Goal: Register for event/course

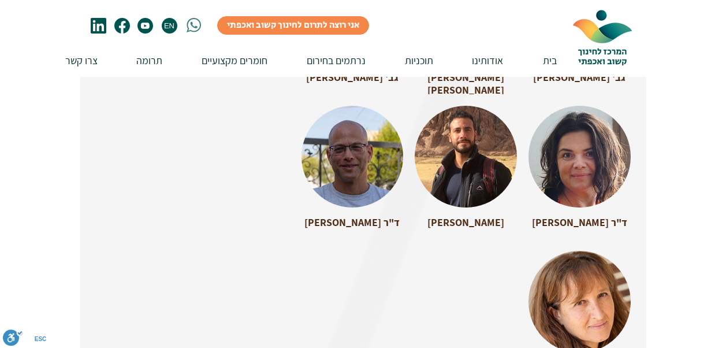
scroll to position [2080, 0]
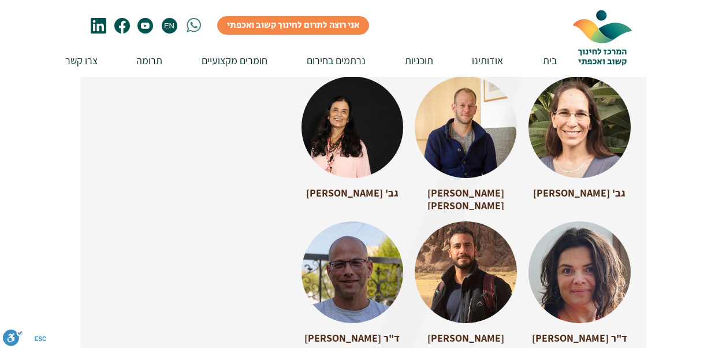
click at [493, 251] on div at bounding box center [466, 266] width 102 height 91
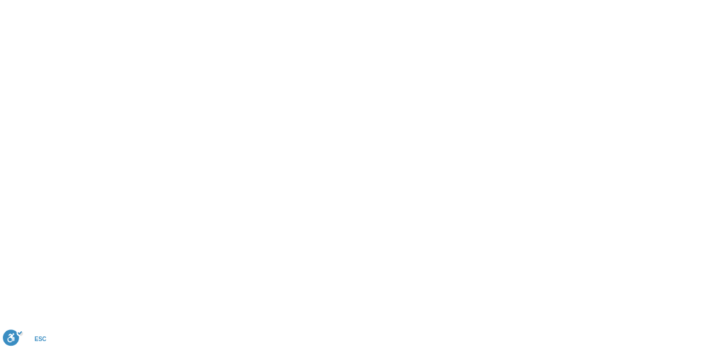
scroll to position [0, 0]
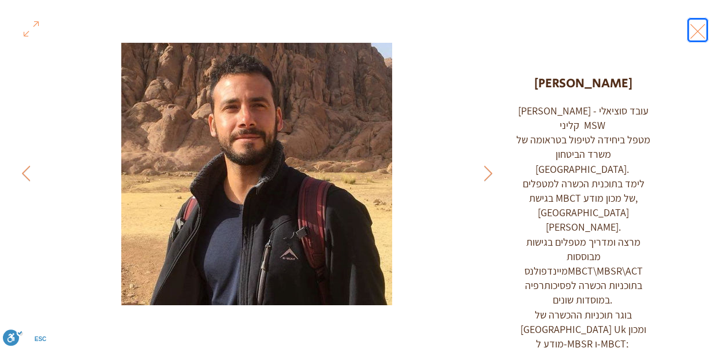
click at [699, 23] on button "Exit expand mode" at bounding box center [698, 29] width 22 height 25
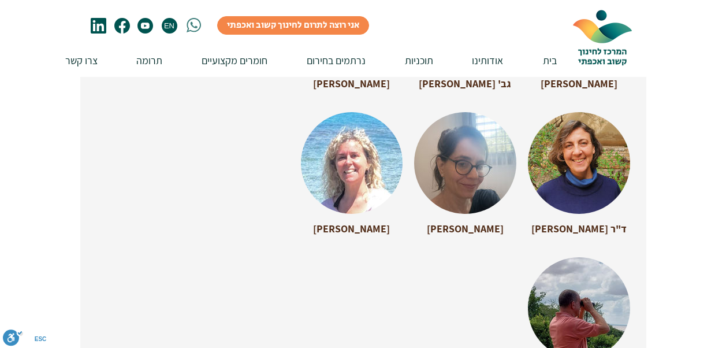
scroll to position [3294, 0]
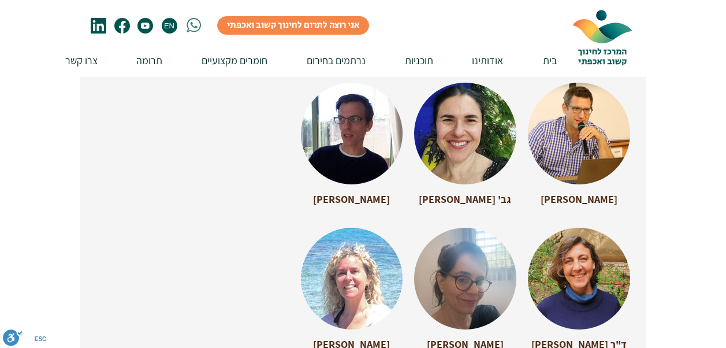
click at [366, 250] on div at bounding box center [352, 273] width 102 height 91
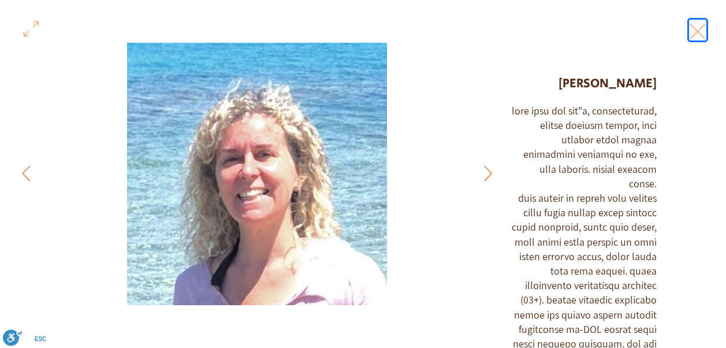
click at [698, 29] on button "Exit expand mode" at bounding box center [698, 29] width 22 height 25
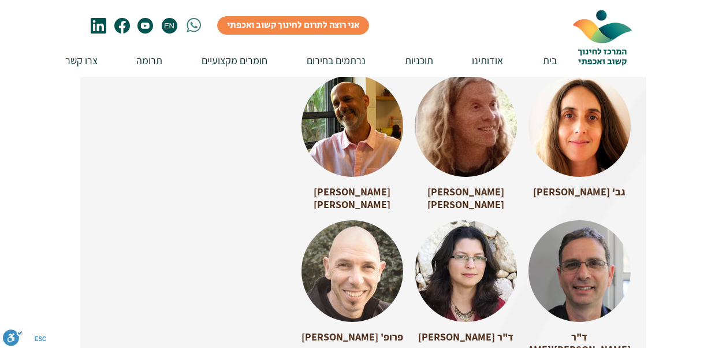
scroll to position [1676, 0]
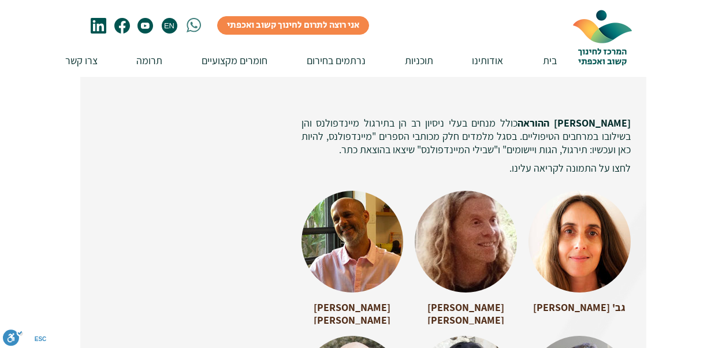
click at [485, 239] on div at bounding box center [466, 236] width 102 height 91
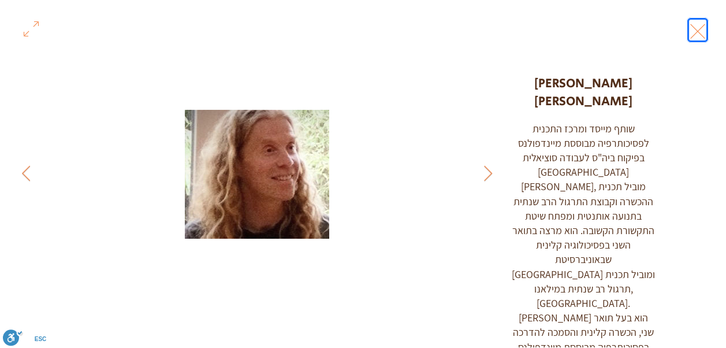
click at [700, 32] on button "Exit expand mode" at bounding box center [698, 29] width 22 height 25
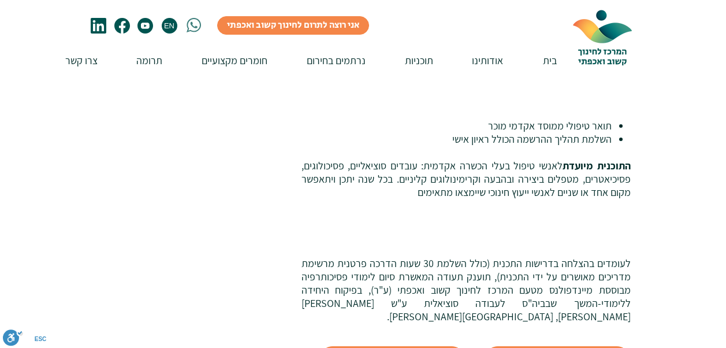
scroll to position [1445, 0]
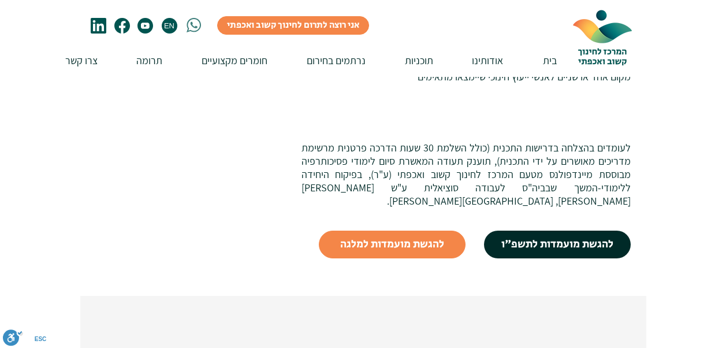
click at [537, 237] on span "להגשת מועמדות לתשפ"ו" at bounding box center [558, 245] width 112 height 16
